Goal: Task Accomplishment & Management: Complete application form

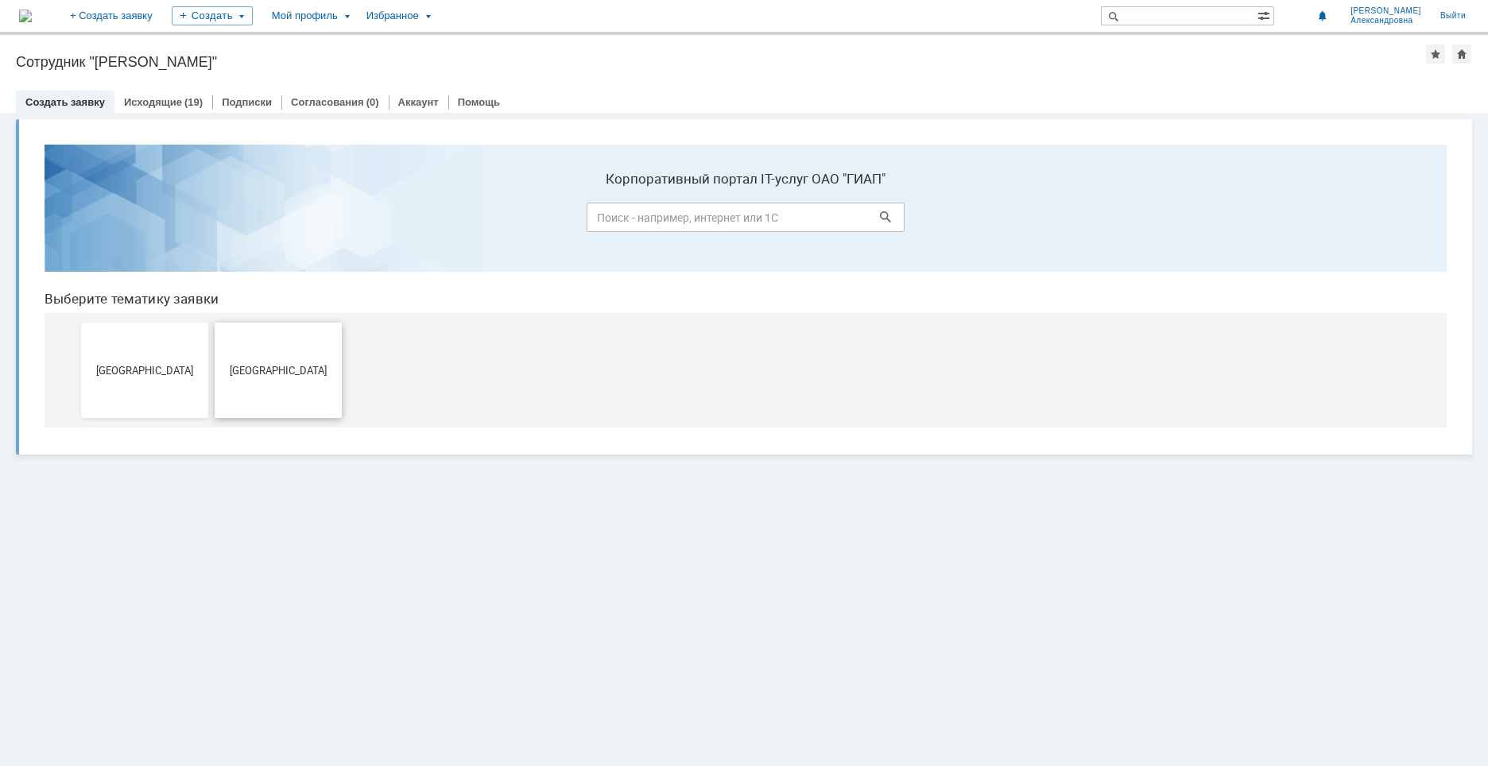
click at [241, 370] on span "[GEOGRAPHIC_DATA]" at bounding box center [278, 370] width 118 height 12
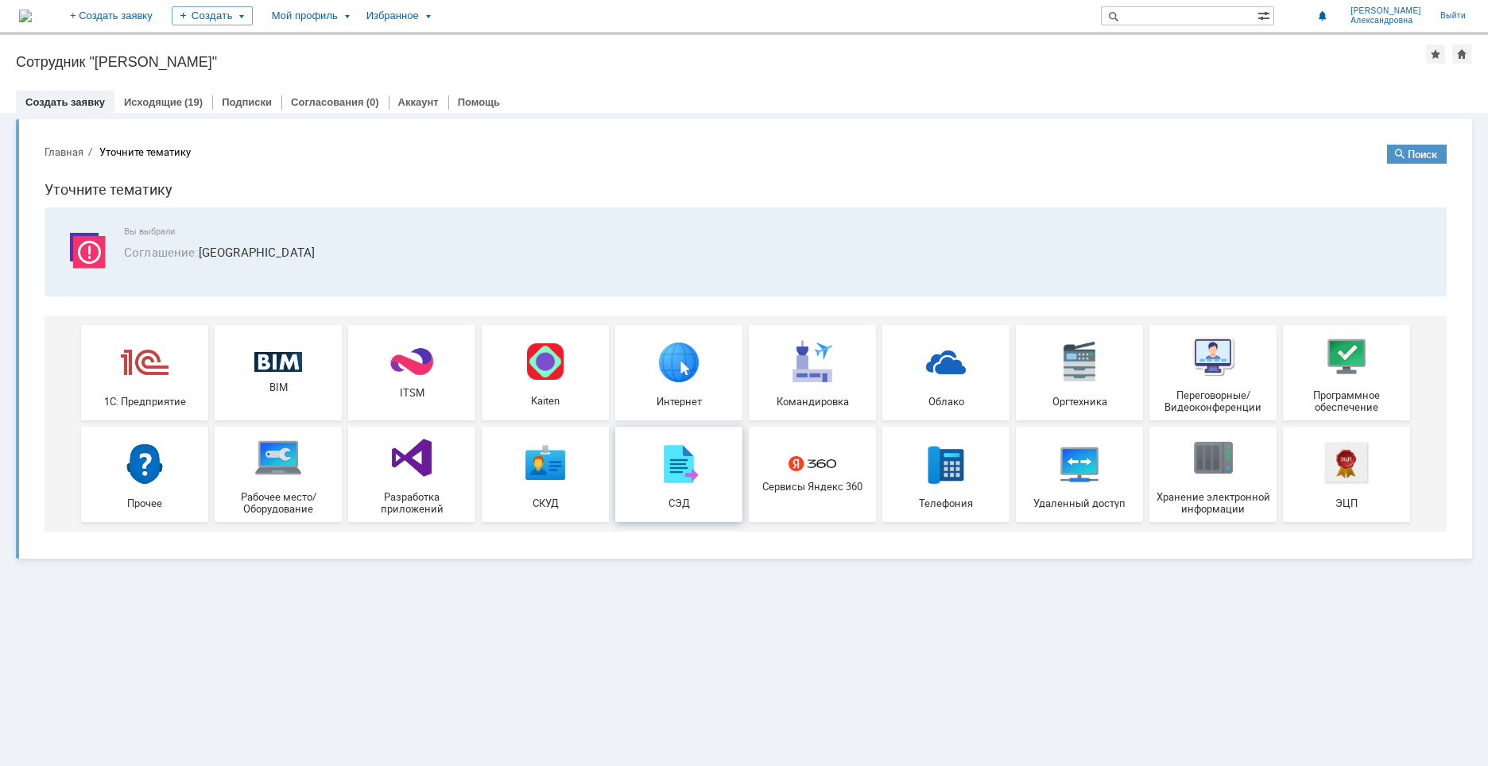
click at [642, 520] on link "СЭД" at bounding box center [678, 474] width 127 height 95
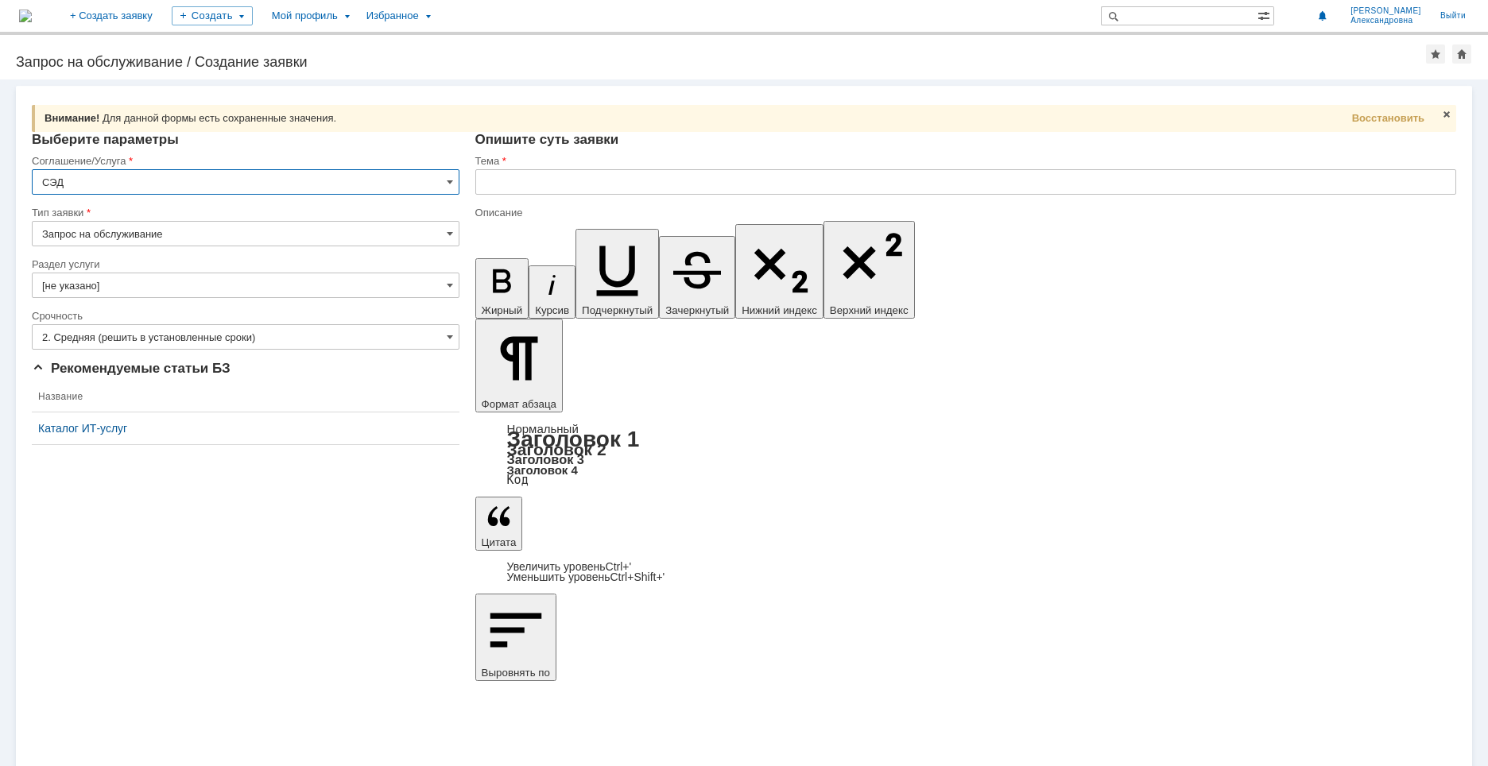
click at [277, 238] on input "Запрос на обслуживание" at bounding box center [246, 233] width 428 height 25
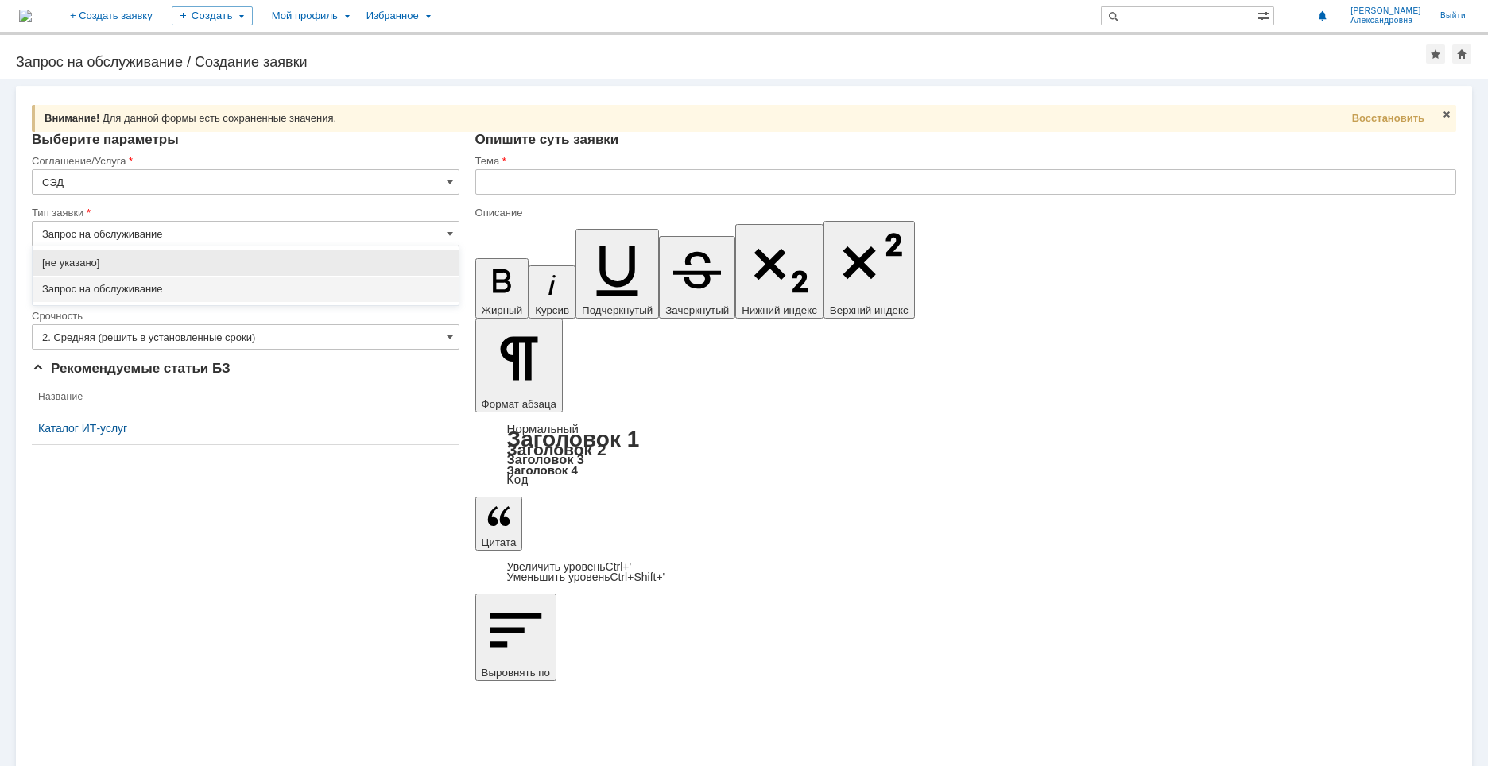
click at [277, 238] on input "Запрос на обслуживание" at bounding box center [246, 233] width 428 height 25
click at [518, 529] on div "Внимание! Для данной формы есть сохраненные значения. Восстановить Внимание! Вы…" at bounding box center [744, 422] width 1488 height 687
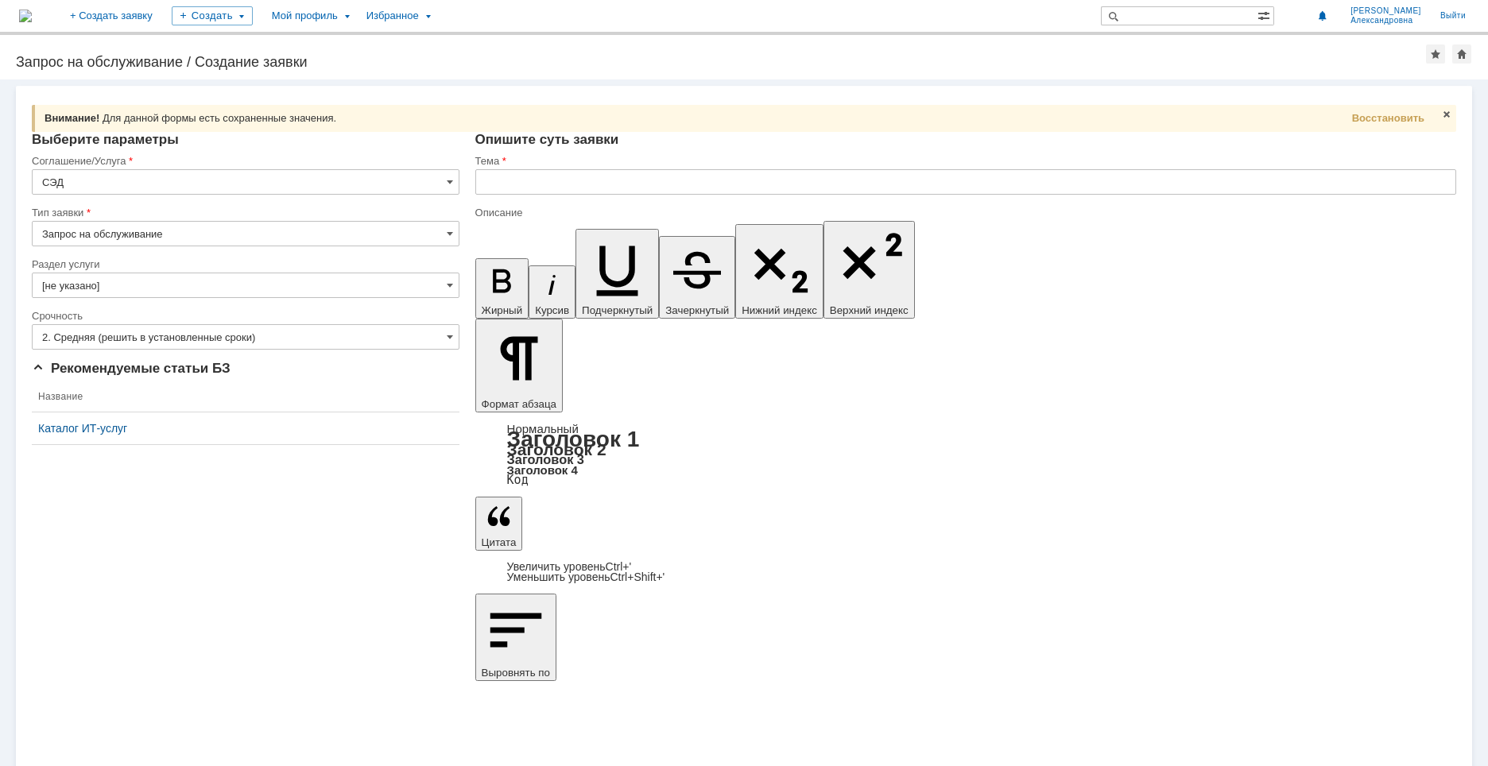
type input "Запрос на обслуживание"
click at [126, 281] on input "[не указано]" at bounding box center [246, 285] width 428 height 25
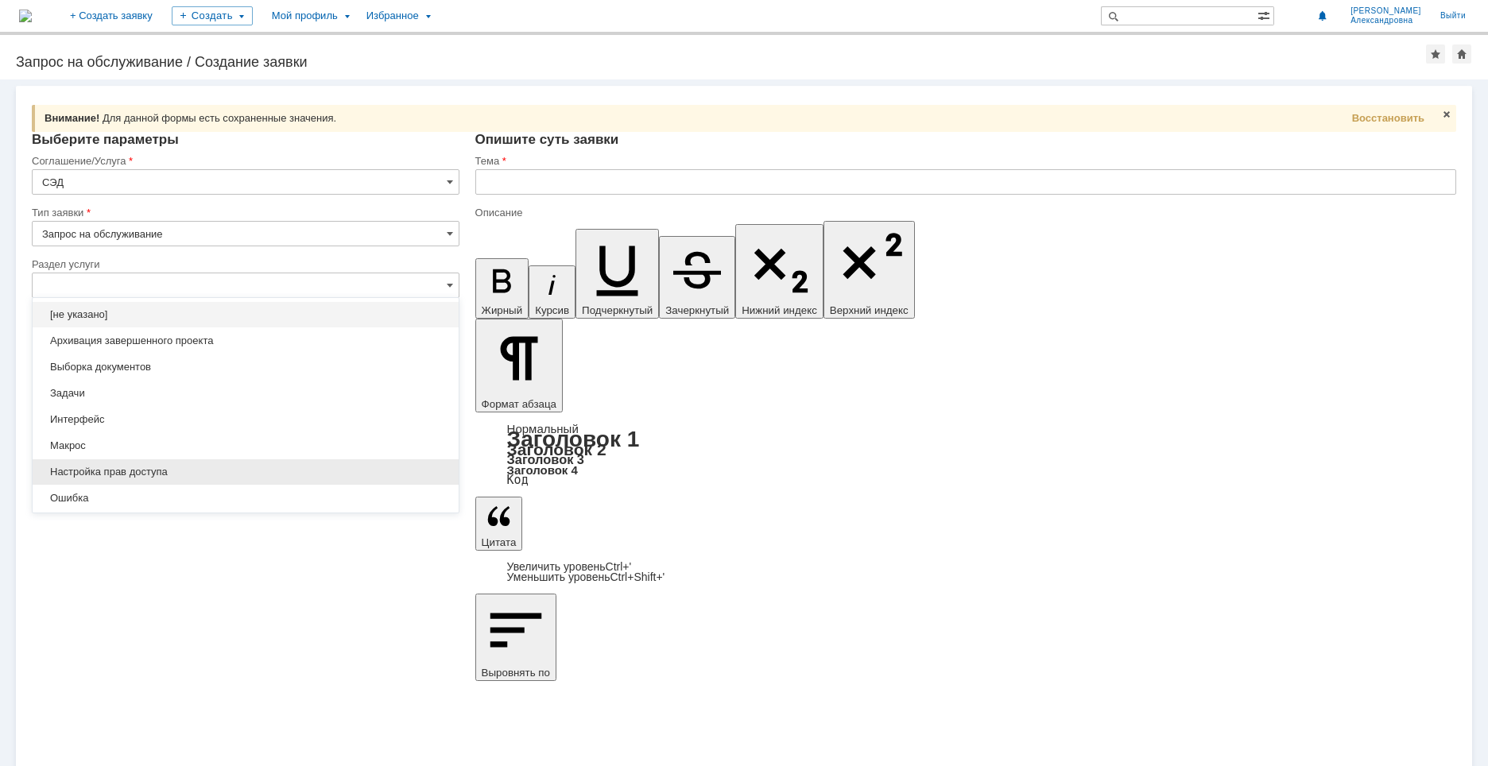
click at [107, 473] on span "Настройка прав доступа" at bounding box center [245, 472] width 407 height 13
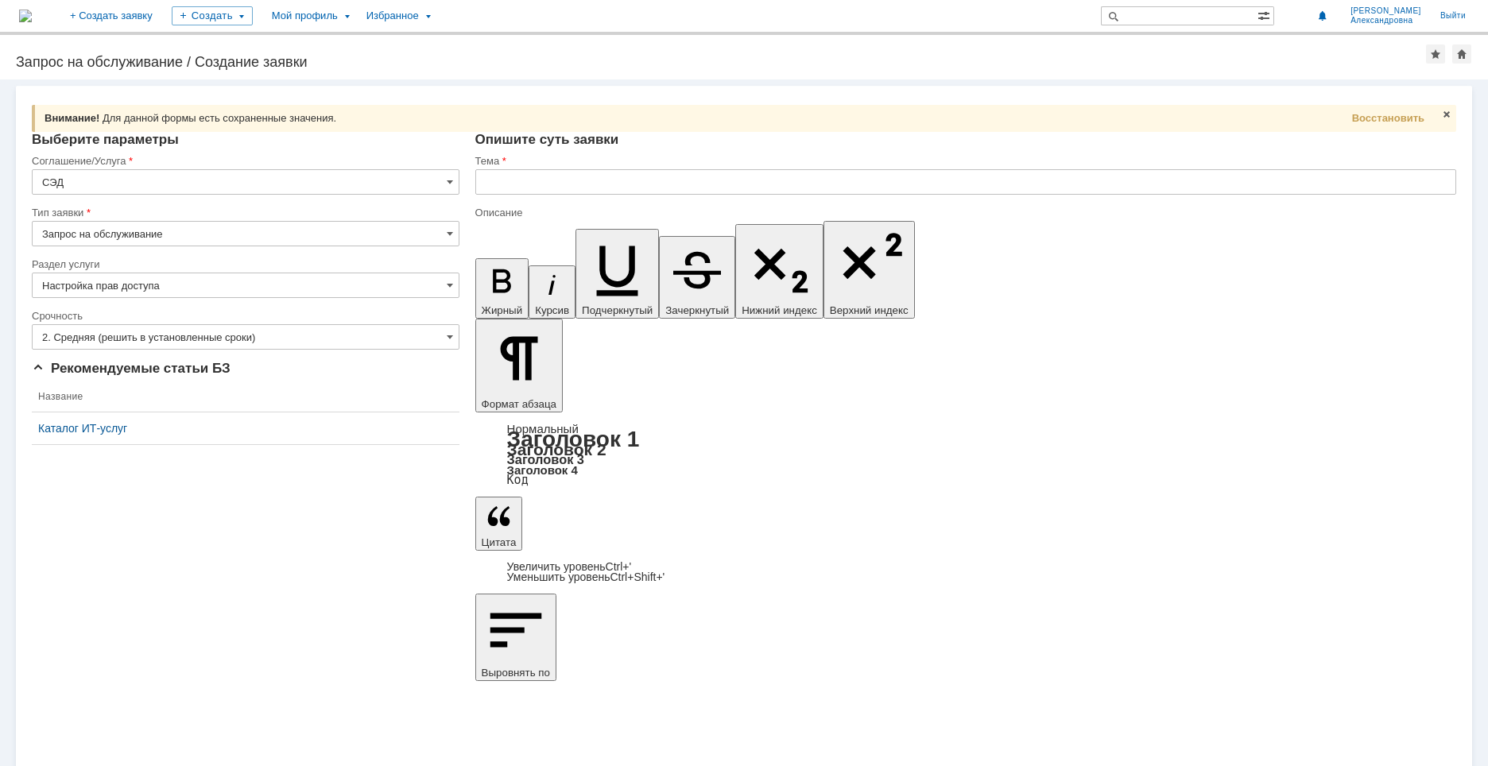
click at [231, 301] on div at bounding box center [246, 303] width 428 height 11
click at [234, 296] on input "Настройка прав доступа" at bounding box center [246, 285] width 428 height 25
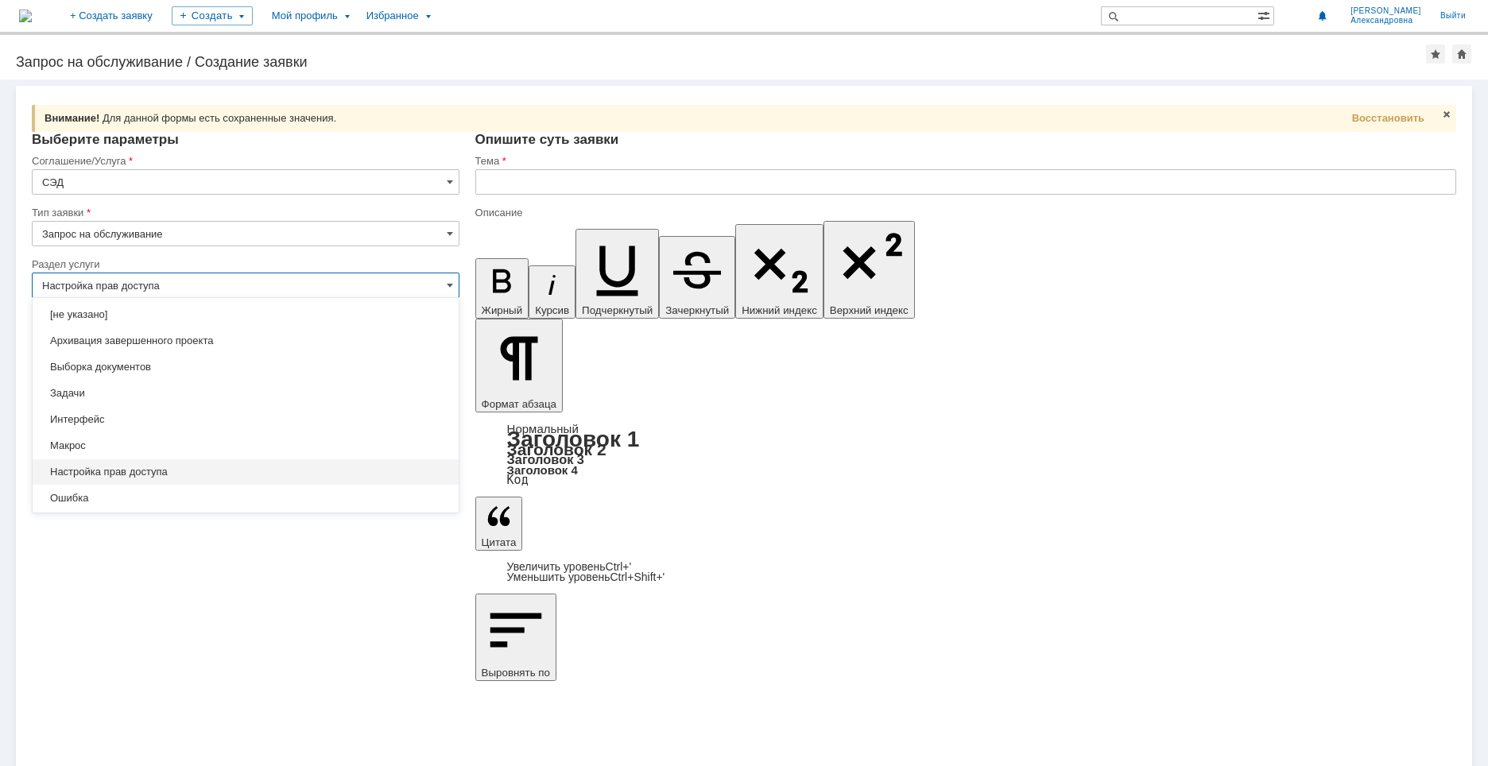
click at [320, 662] on div "Внимание! Для данной формы есть сохраненные значения. Восстановить Внимание! Вы…" at bounding box center [744, 422] width 1488 height 687
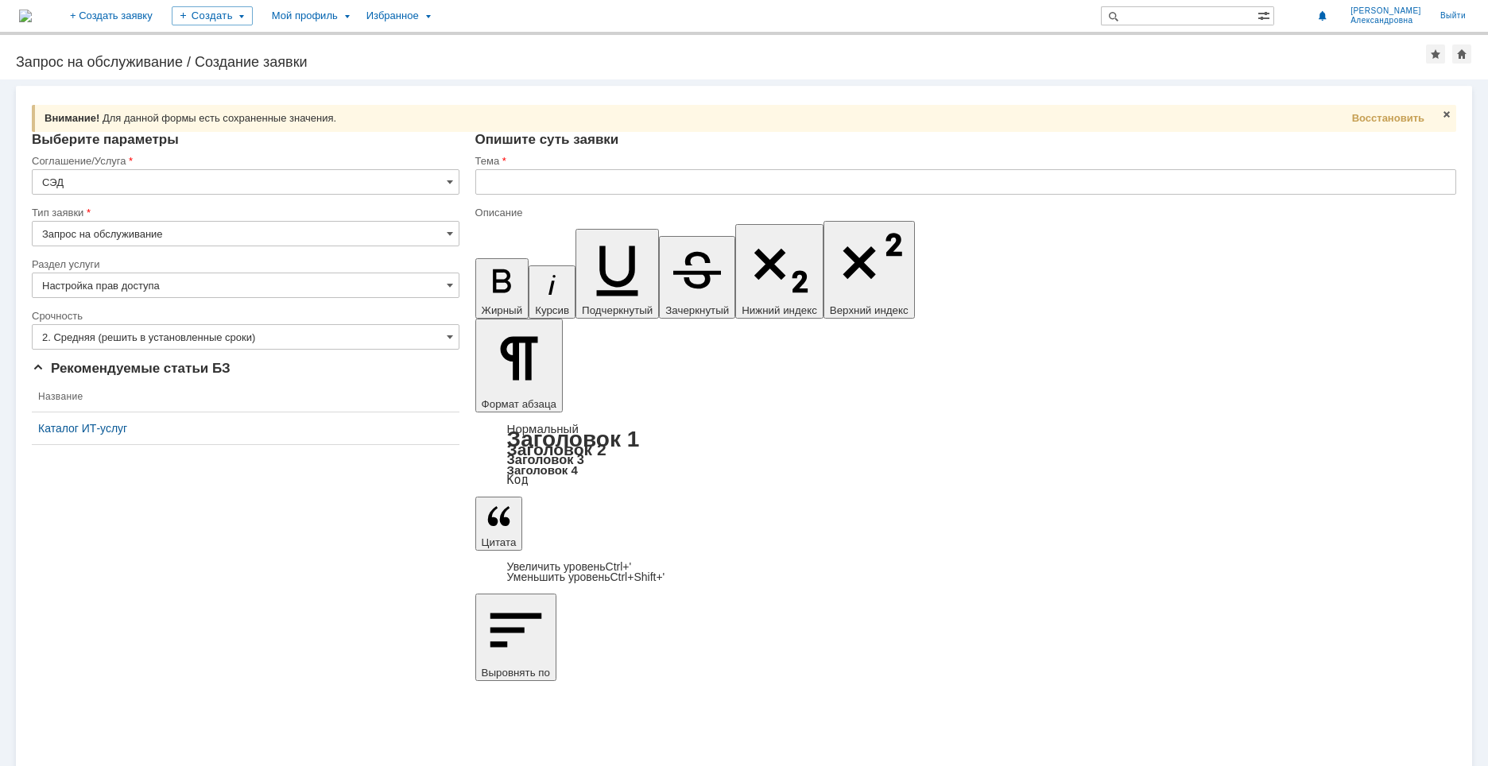
type input "Настройка прав доступа"
